Goal: Information Seeking & Learning: Learn about a topic

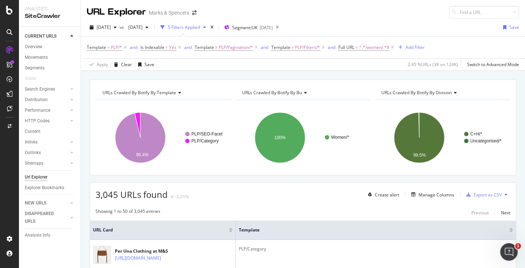
click at [174, 94] on span "URLs Crawled By Botify By template" at bounding box center [139, 92] width 74 height 6
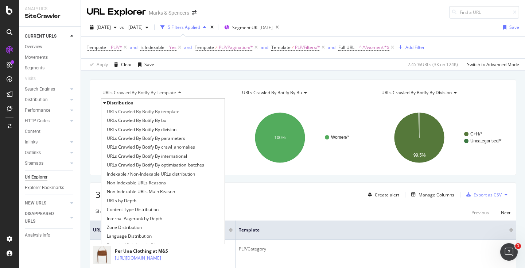
click at [234, 79] on div "URLs Crawled By Botify By template Distribution URLs Crawled By Botify By templ…" at bounding box center [303, 80] width 444 height 18
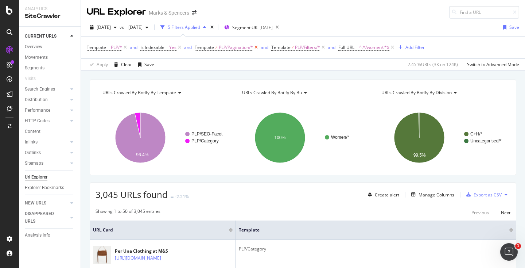
click at [258, 47] on icon at bounding box center [256, 47] width 6 height 7
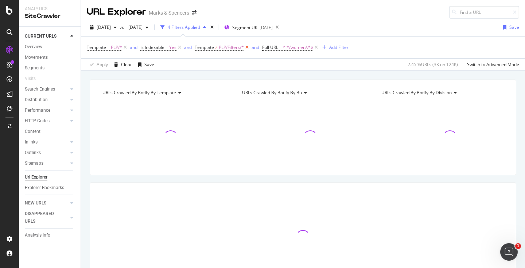
click at [245, 47] on icon at bounding box center [247, 47] width 6 height 7
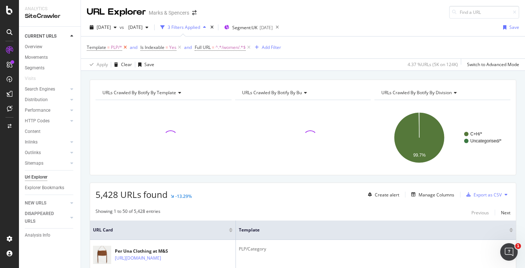
click at [126, 47] on icon at bounding box center [125, 47] width 6 height 7
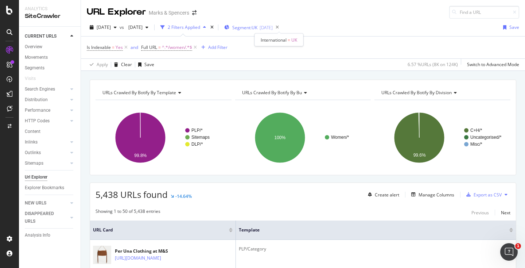
click at [258, 27] on span "Segment: [GEOGRAPHIC_DATA]" at bounding box center [244, 27] width 25 height 6
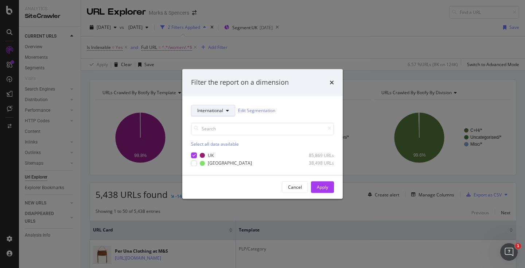
click at [225, 114] on button "International" at bounding box center [213, 111] width 44 height 12
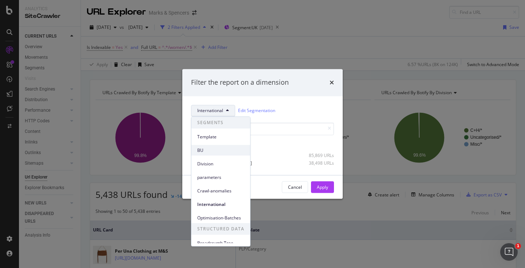
click at [228, 147] on span "BU" at bounding box center [220, 150] width 47 height 7
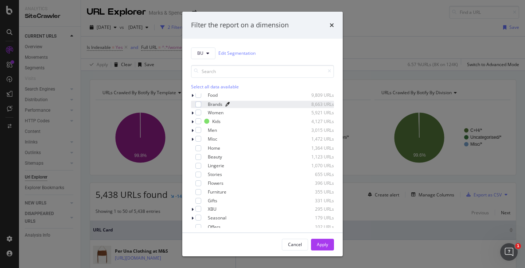
scroll to position [29, 0]
click at [197, 105] on div "modal" at bounding box center [199, 104] width 6 height 6
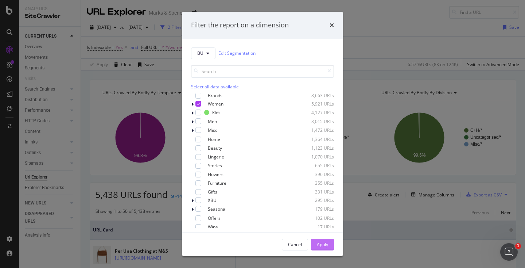
click at [326, 248] on div "Apply" at bounding box center [322, 244] width 11 height 11
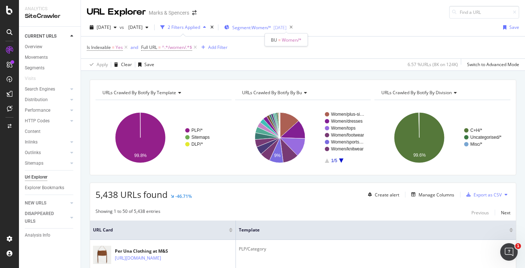
click at [271, 29] on span "Segment: Women/*" at bounding box center [251, 27] width 39 height 6
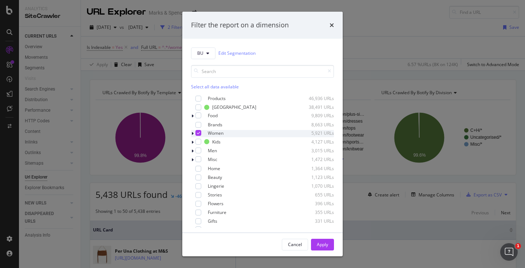
click at [193, 133] on icon "modal" at bounding box center [192, 133] width 2 height 4
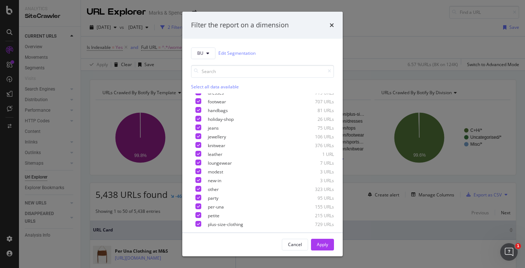
scroll to position [73, 0]
click at [299, 246] on div "Cancel" at bounding box center [295, 244] width 14 height 6
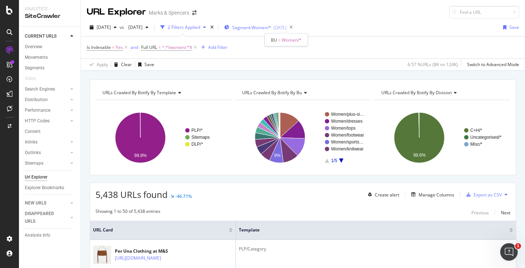
click at [271, 25] on span "Segment: Women/*" at bounding box center [251, 27] width 39 height 6
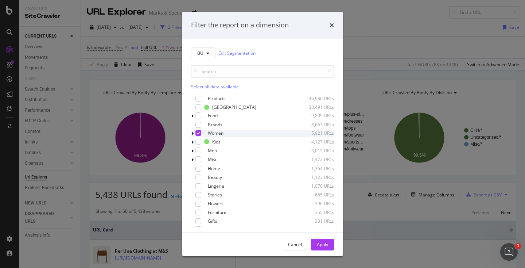
click at [197, 134] on icon "modal" at bounding box center [198, 133] width 3 height 4
click at [319, 245] on div "Apply" at bounding box center [322, 244] width 11 height 6
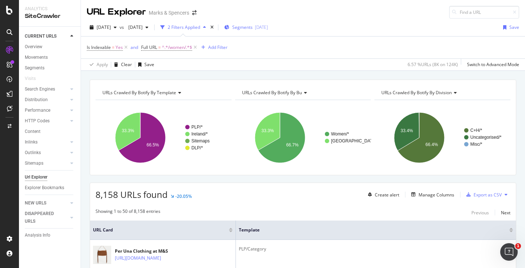
click at [253, 27] on span "Segments" at bounding box center [242, 27] width 20 height 6
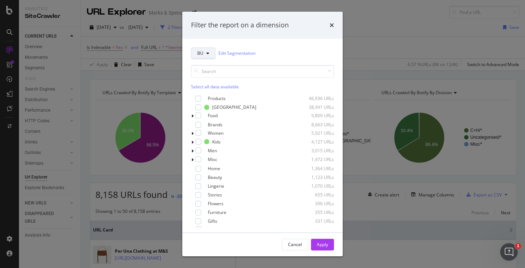
click at [212, 51] on button "BU" at bounding box center [203, 53] width 24 height 12
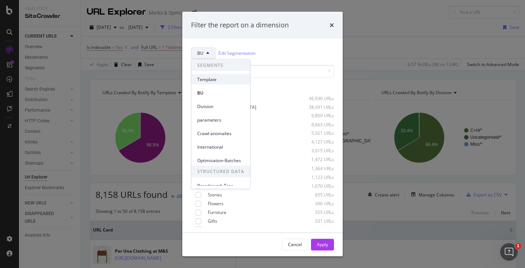
click at [212, 81] on span "Template" at bounding box center [220, 79] width 47 height 7
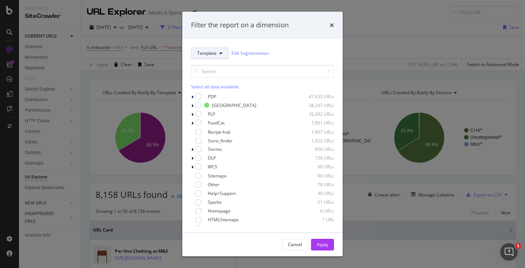
click at [217, 53] on button "Template" at bounding box center [210, 53] width 38 height 12
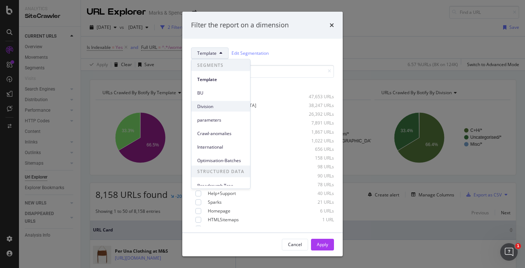
scroll to position [5, 0]
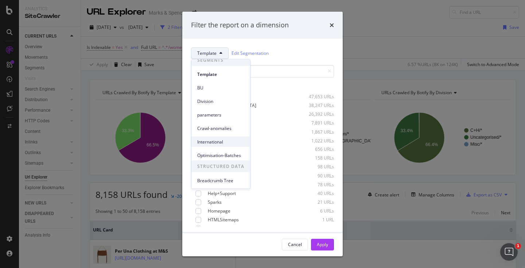
click at [215, 143] on span "International" at bounding box center [220, 141] width 47 height 7
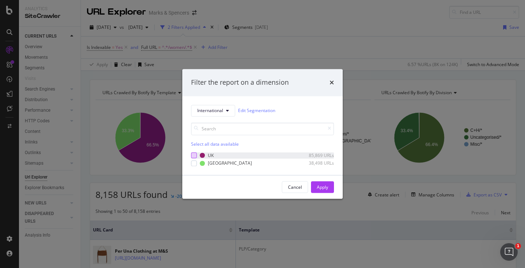
click at [193, 156] on div "modal" at bounding box center [194, 155] width 6 height 6
click at [327, 187] on div "Apply" at bounding box center [322, 187] width 11 height 6
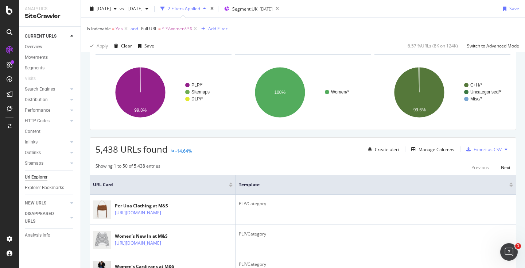
scroll to position [47, 0]
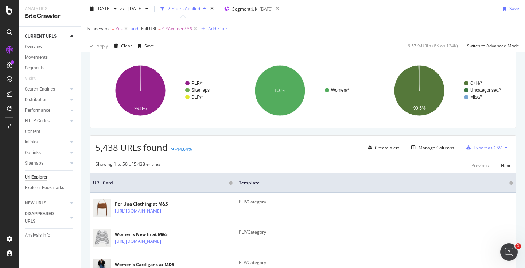
click at [164, 31] on span "^.*/women/.*$" at bounding box center [177, 29] width 30 height 10
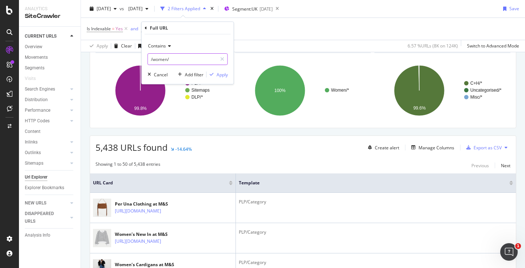
click at [178, 61] on input "/women/" at bounding box center [182, 59] width 69 height 12
type input "/men/"
click at [224, 73] on div "Apply" at bounding box center [222, 74] width 11 height 6
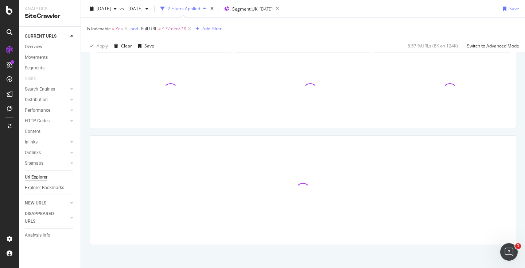
scroll to position [50, 0]
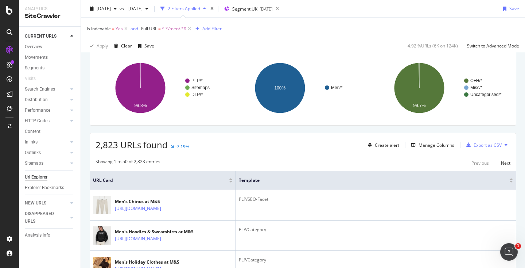
click at [171, 26] on span "^.*/men/.*$" at bounding box center [174, 29] width 24 height 10
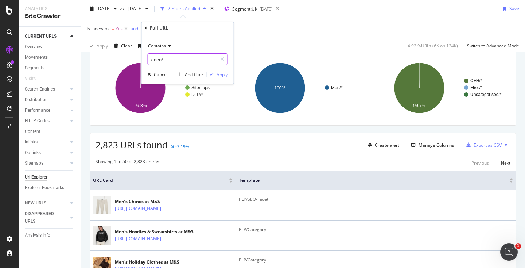
click at [160, 58] on input "/men/" at bounding box center [182, 59] width 69 height 12
type input "/brands/"
click at [217, 75] on div "Apply" at bounding box center [222, 74] width 11 height 6
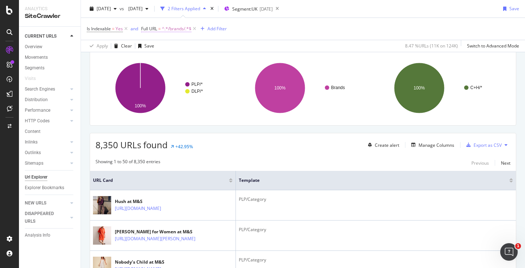
click at [171, 29] on span "^.*/brands/.*$" at bounding box center [177, 29] width 30 height 10
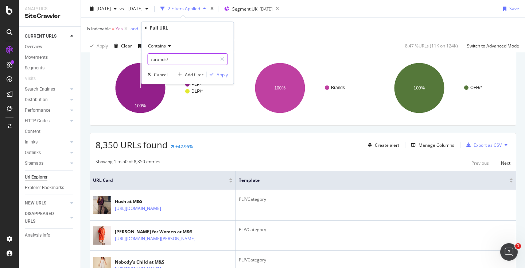
click at [170, 59] on input "/brands/" at bounding box center [182, 59] width 69 height 12
type input "/flowers-and-plants/"
click at [222, 77] on div "Apply" at bounding box center [222, 74] width 11 height 6
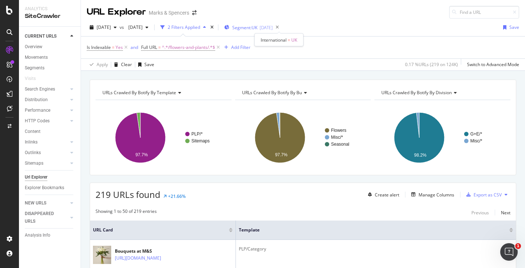
click at [258, 30] on span "Segment: [GEOGRAPHIC_DATA]" at bounding box center [244, 27] width 25 height 6
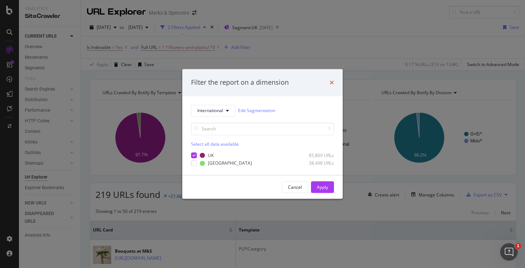
click at [332, 83] on icon "times" at bounding box center [332, 83] width 4 height 6
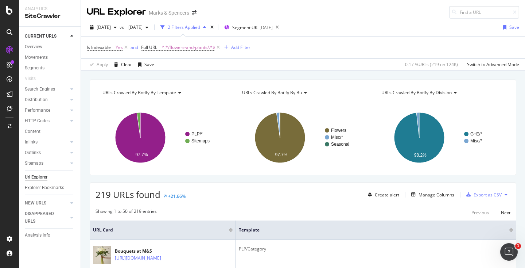
click at [409, 6] on div "URL Explorer Marks & Spencers" at bounding box center [303, 9] width 444 height 19
